Goal: Download file/media

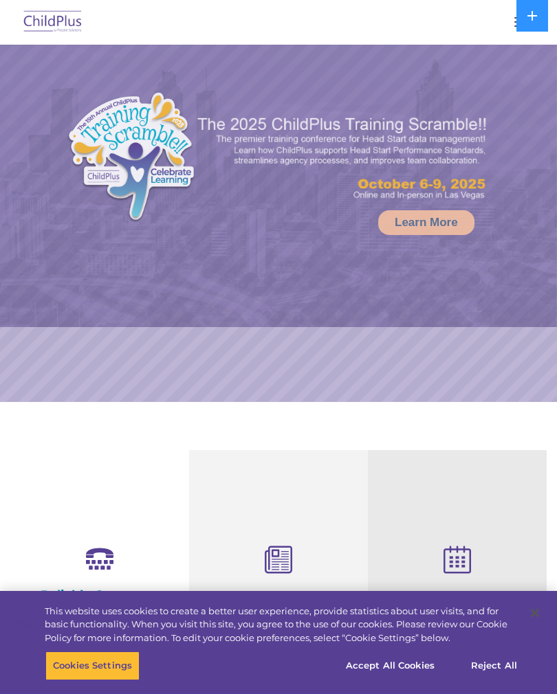
select select "MEDIUM"
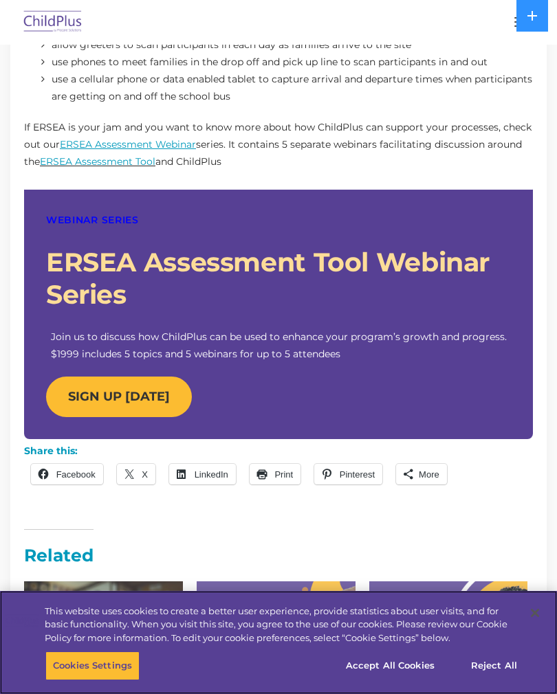
scroll to position [1177, 0]
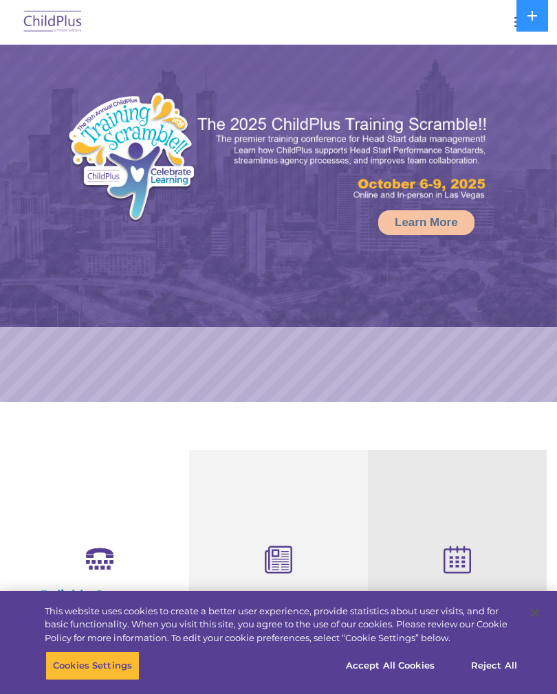
select select "MEDIUM"
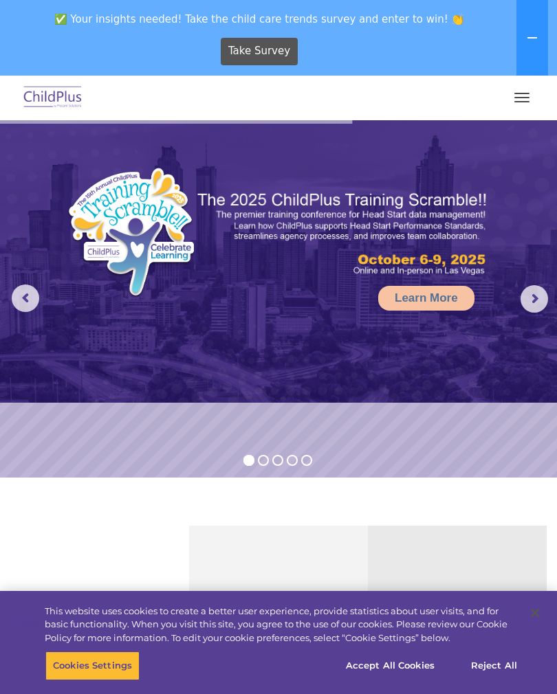
click at [509, 95] on button "button" at bounding box center [521, 98] width 29 height 22
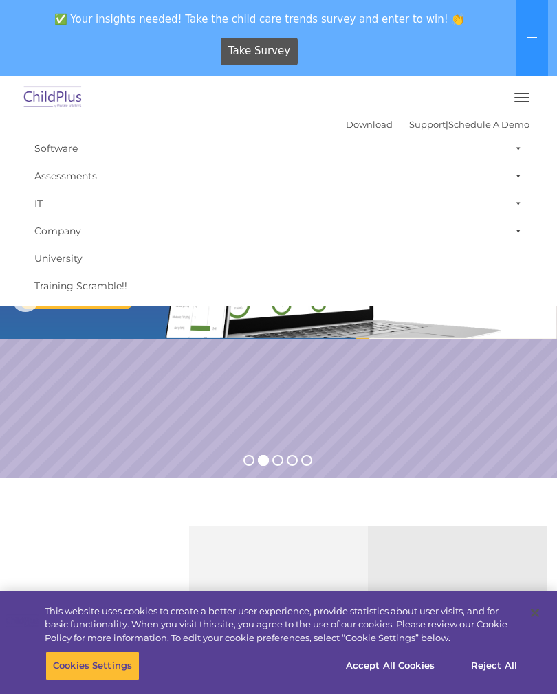
click at [518, 102] on button "button" at bounding box center [521, 98] width 29 height 22
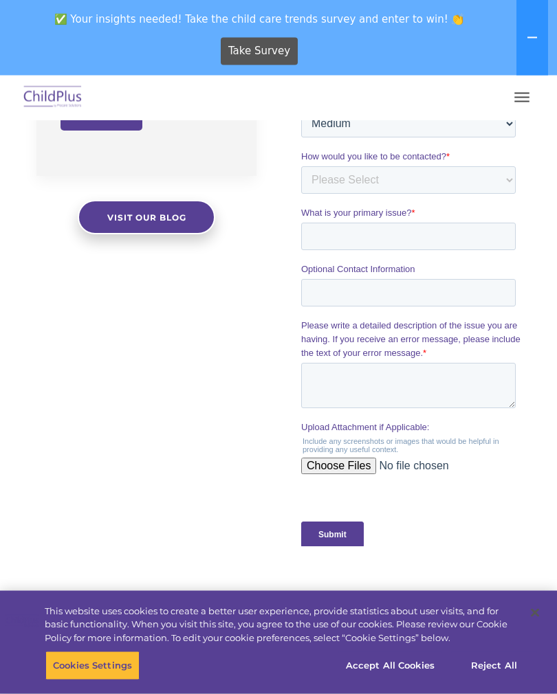
scroll to position [1239, 0]
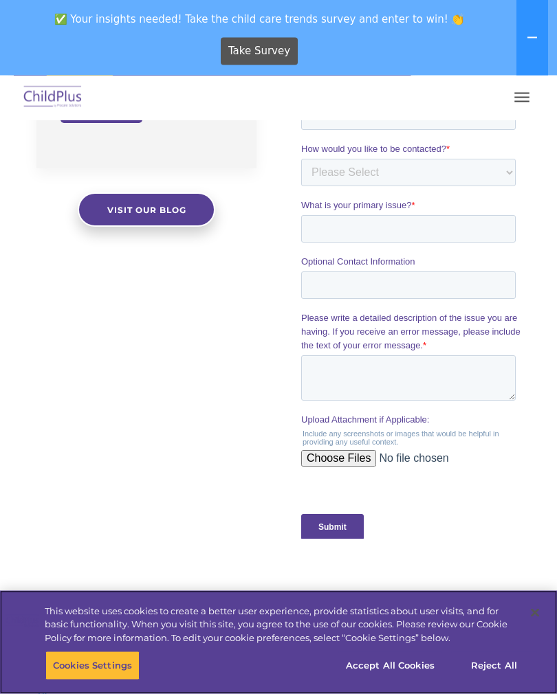
click at [408, 681] on button "Accept All Cookies" at bounding box center [390, 666] width 104 height 29
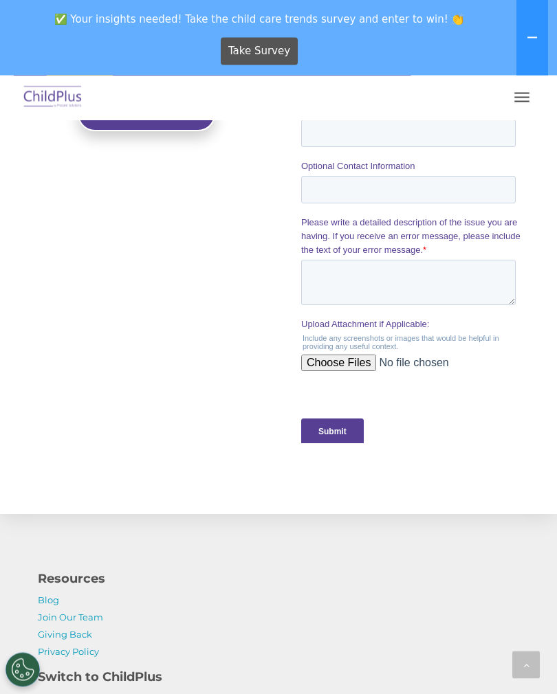
scroll to position [1604, 0]
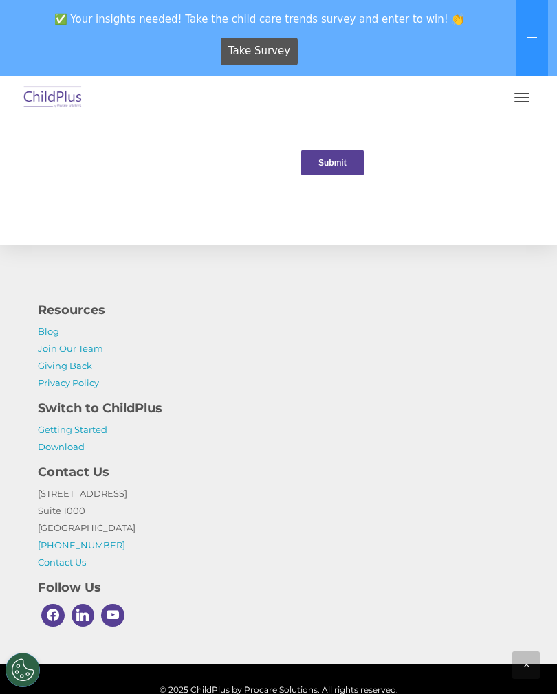
click at [71, 445] on link "Download" at bounding box center [61, 446] width 47 height 11
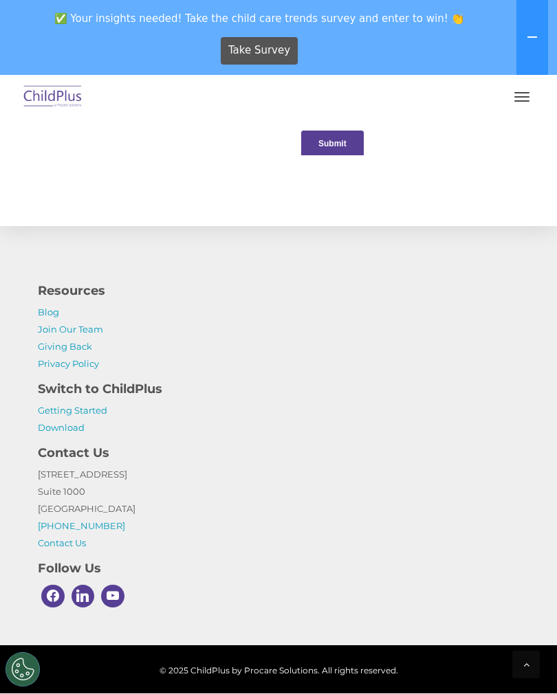
scroll to position [1625, 0]
